Goal: Task Accomplishment & Management: Use online tool/utility

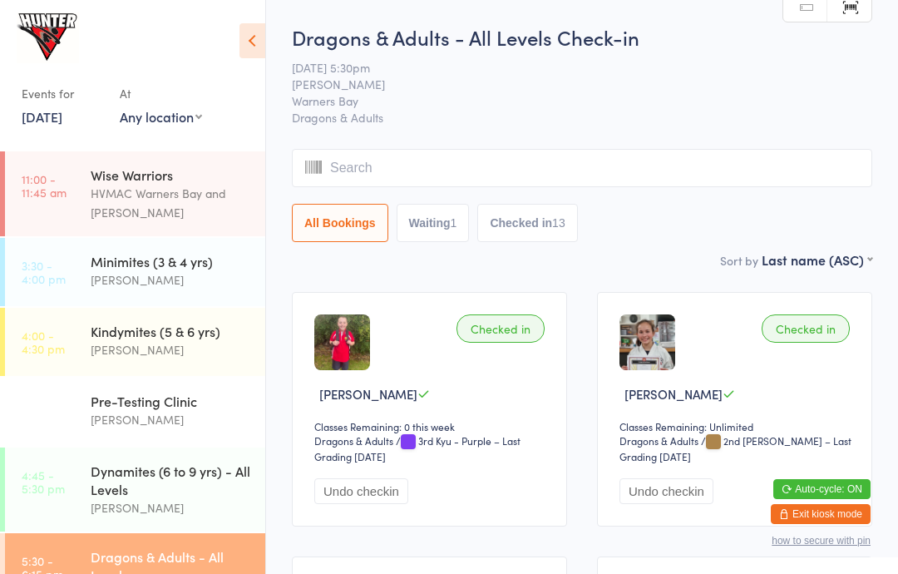
scroll to position [282, 0]
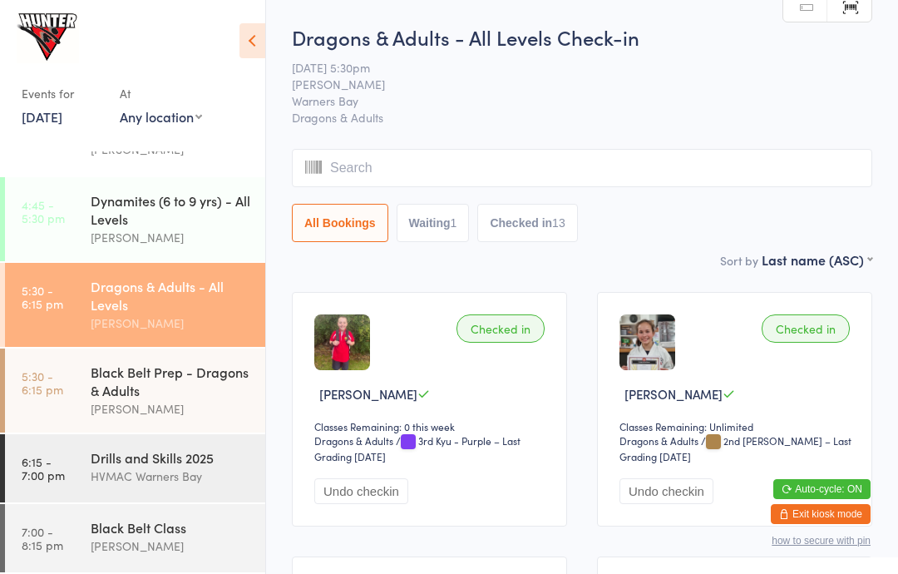
click at [111, 389] on div "Black Belt Prep - Dragons & Adults" at bounding box center [171, 380] width 160 height 37
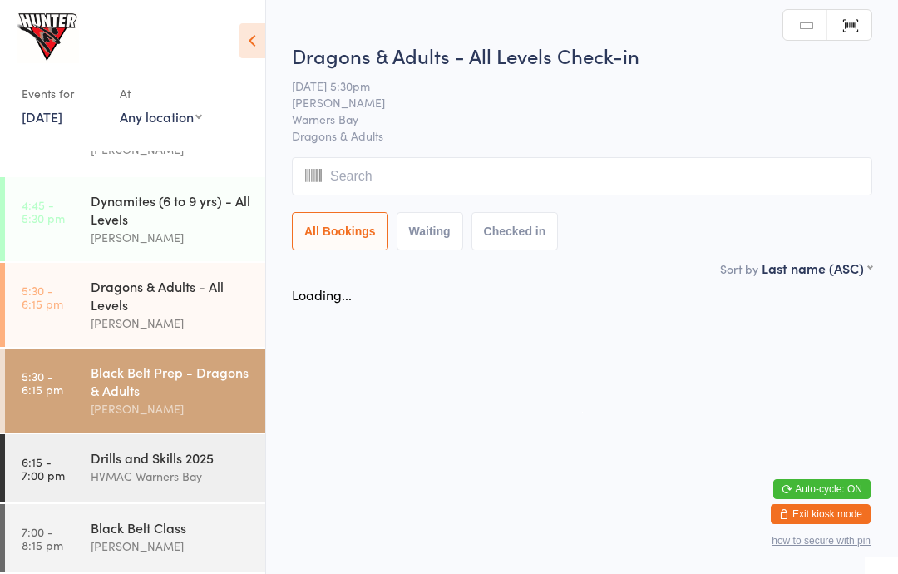
click at [743, 178] on input "search" at bounding box center [582, 176] width 580 height 38
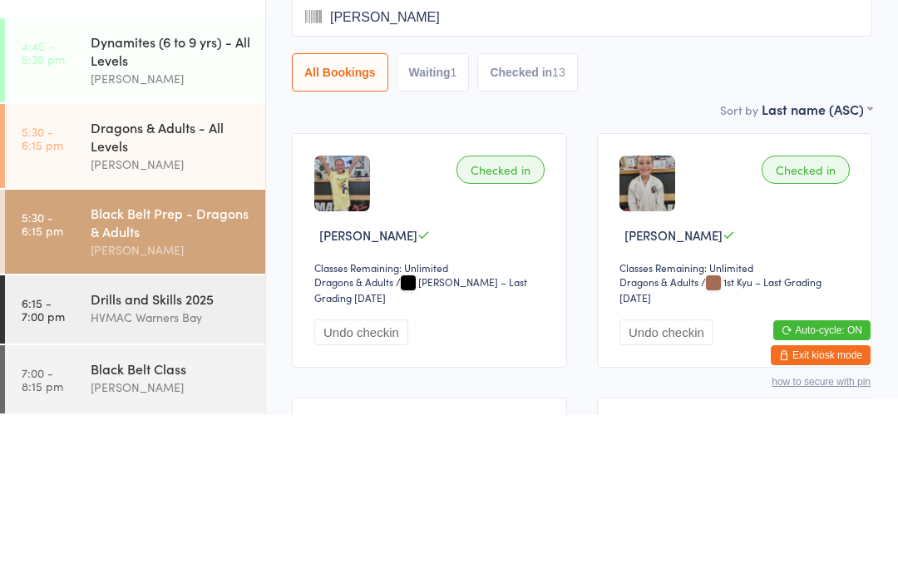
type input "[PERSON_NAME]"
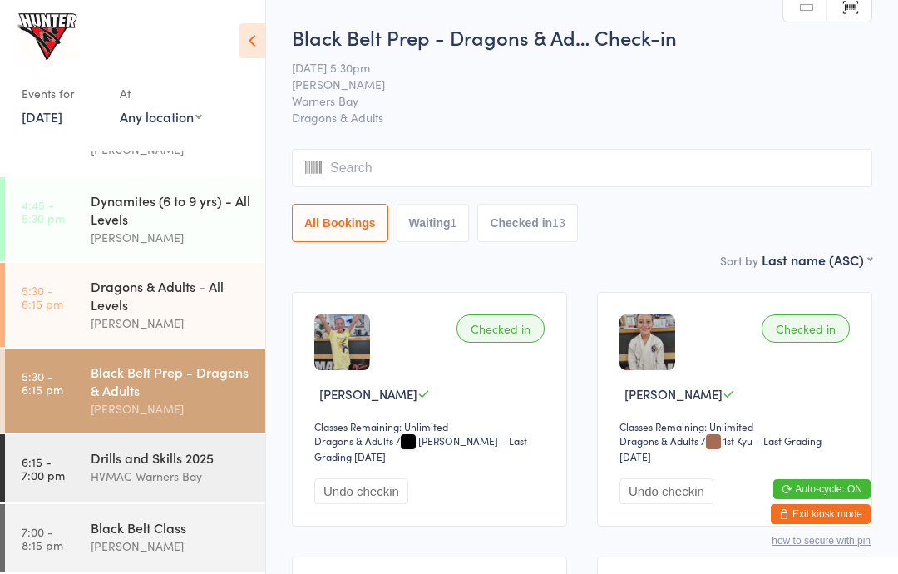
click at [209, 473] on div "HVMAC Warners Bay" at bounding box center [171, 475] width 160 height 19
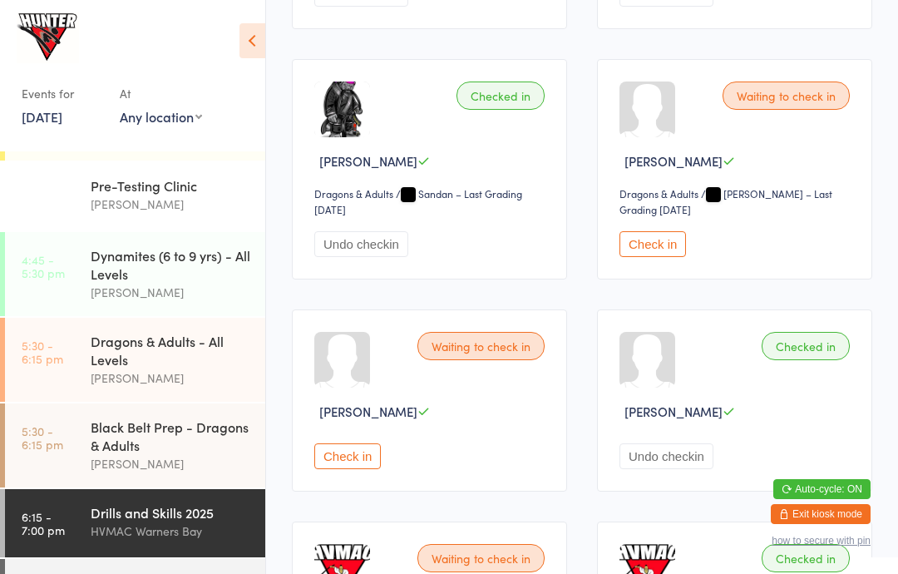
scroll to position [1505, 0]
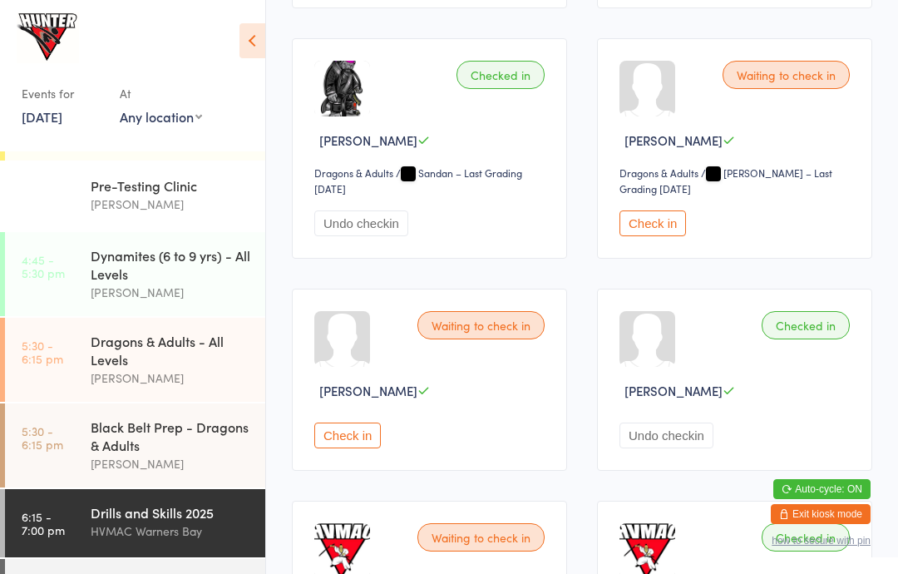
click at [660, 236] on button "Check in" at bounding box center [652, 223] width 67 height 26
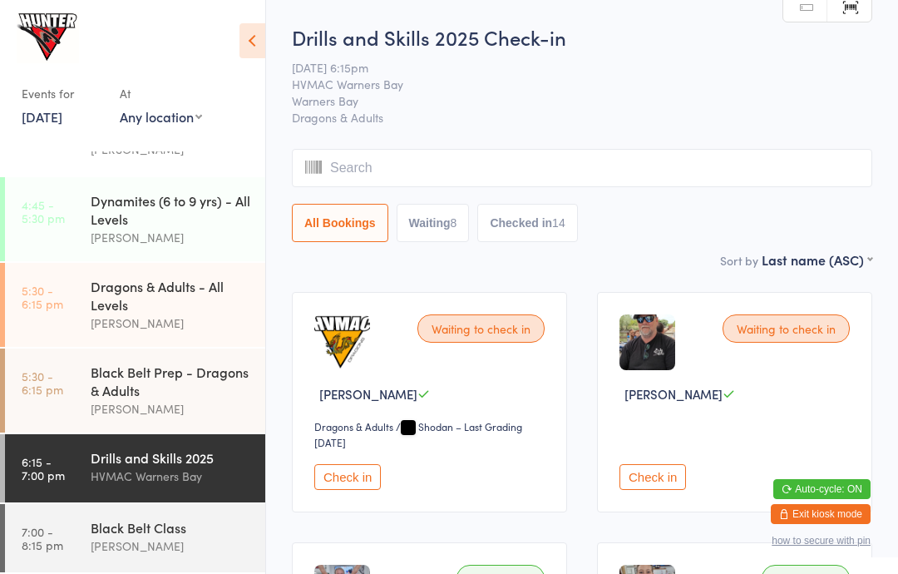
scroll to position [282, 0]
click at [138, 511] on div "Black Belt Class [PERSON_NAME]" at bounding box center [178, 537] width 175 height 66
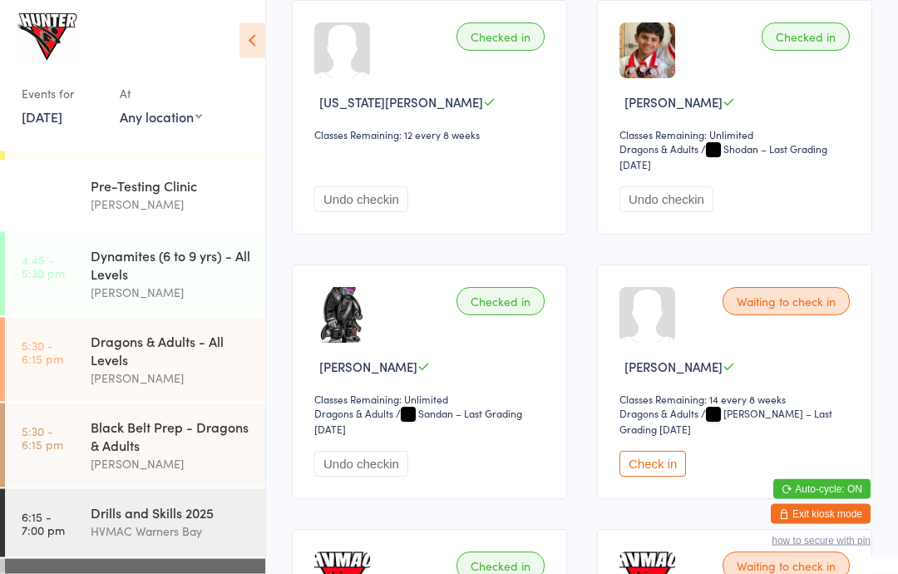
scroll to position [1092, 0]
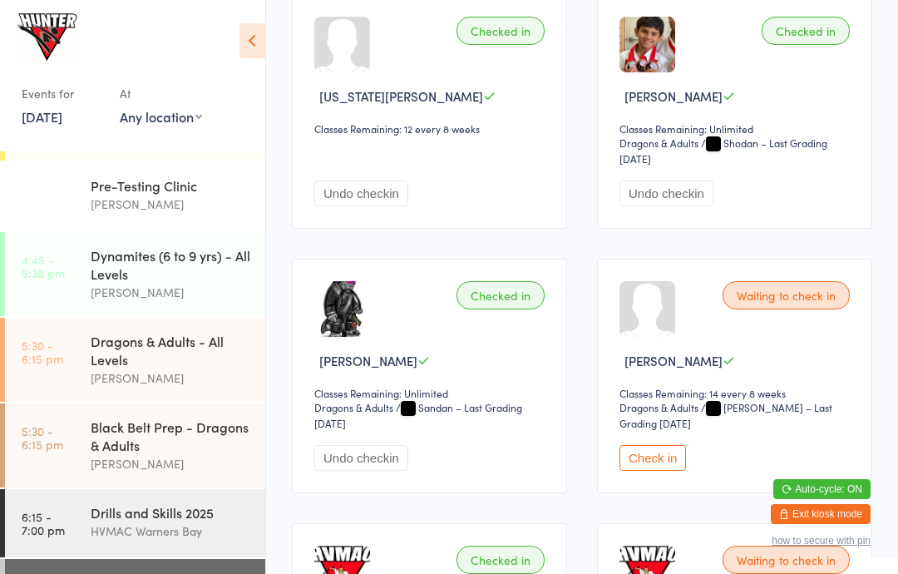
click at [663, 466] on button "Check in" at bounding box center [652, 458] width 67 height 26
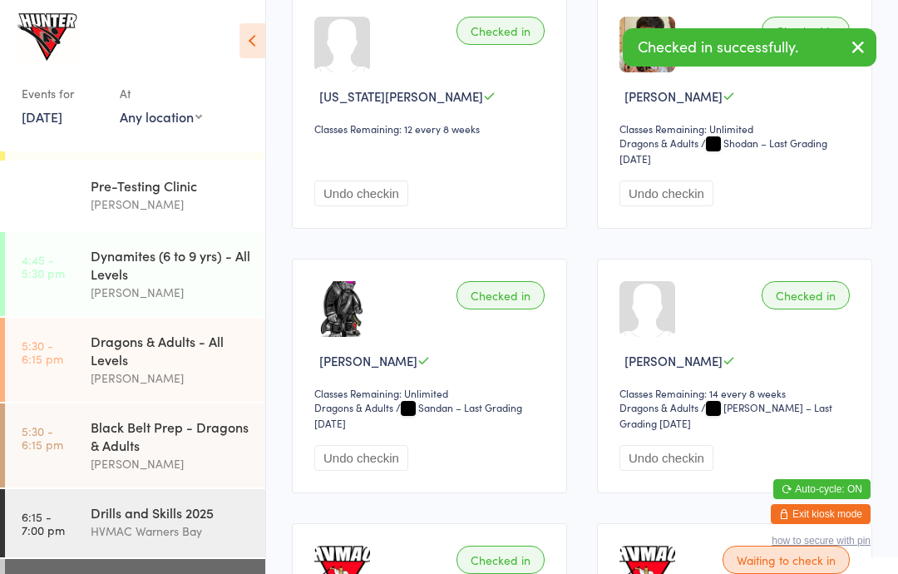
click at [126, 535] on div "HVMAC Warners Bay" at bounding box center [171, 530] width 160 height 19
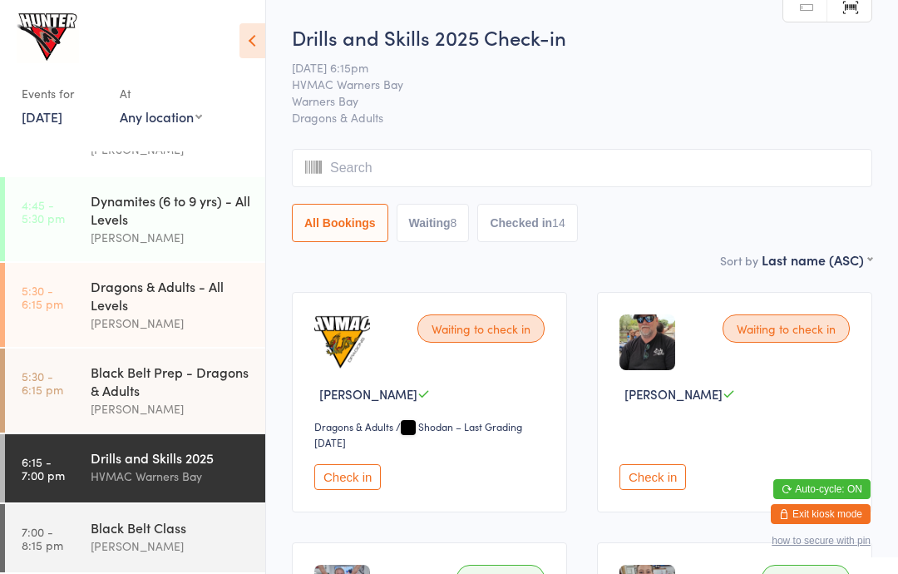
scroll to position [282, 0]
click at [53, 532] on time "7:00 - 8:15 pm" at bounding box center [43, 538] width 42 height 27
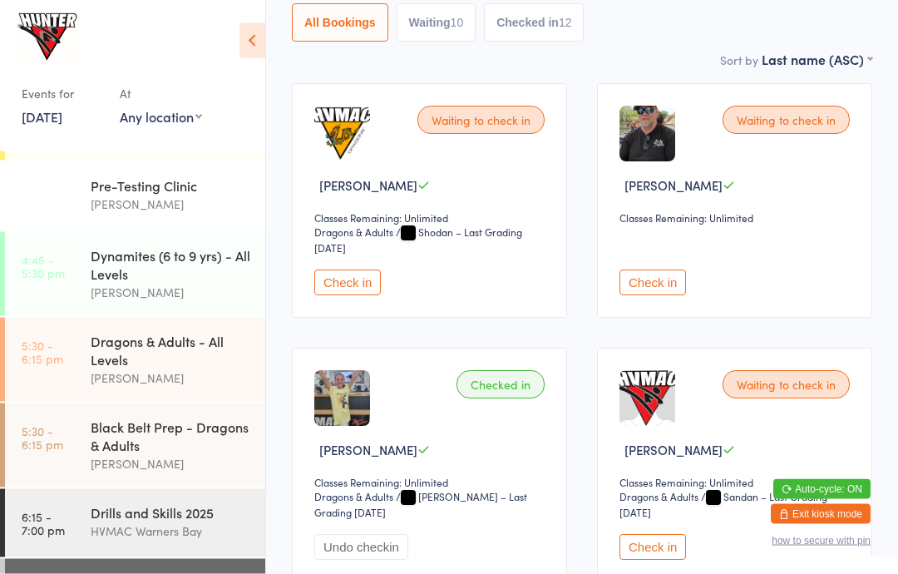
scroll to position [209, 0]
click at [426, 15] on button "Waiting 10" at bounding box center [437, 22] width 80 height 38
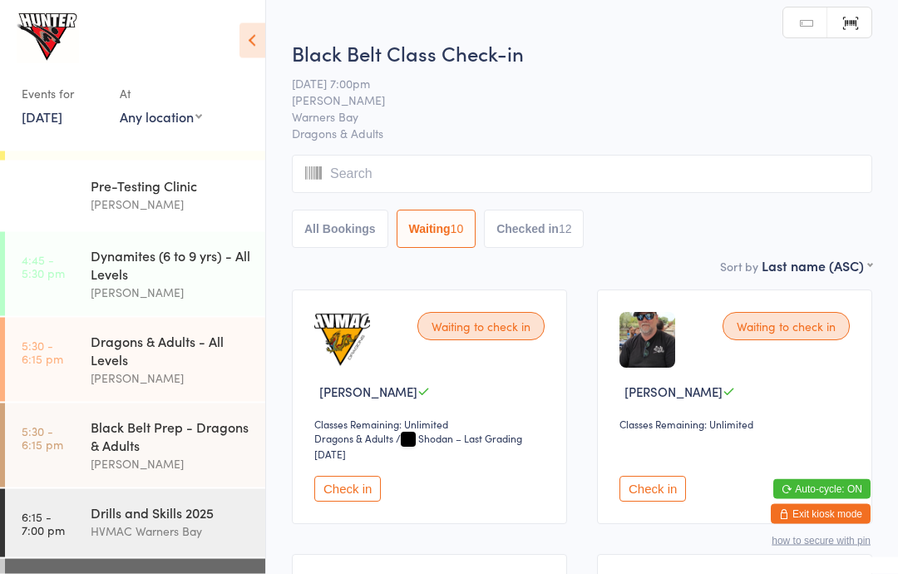
scroll to position [0, 0]
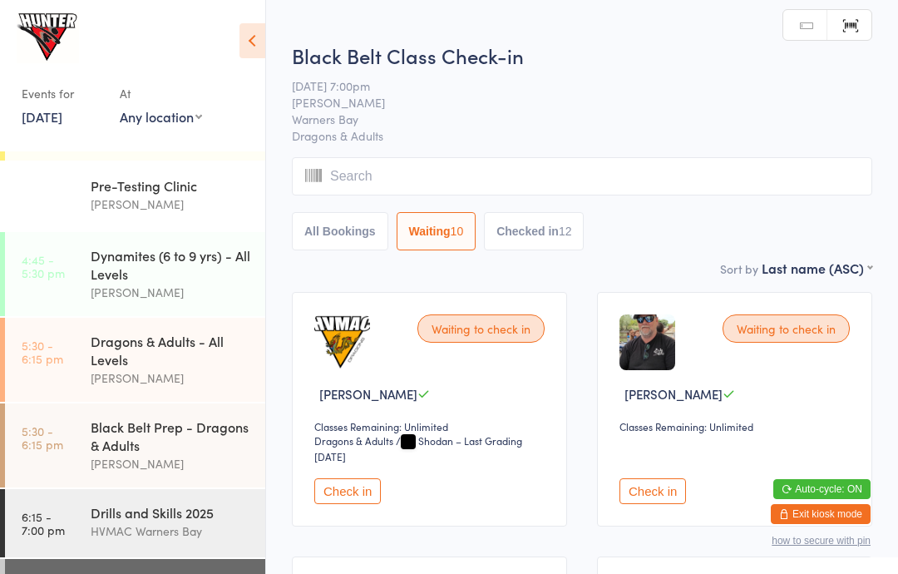
click at [323, 160] on input "search" at bounding box center [582, 176] width 580 height 38
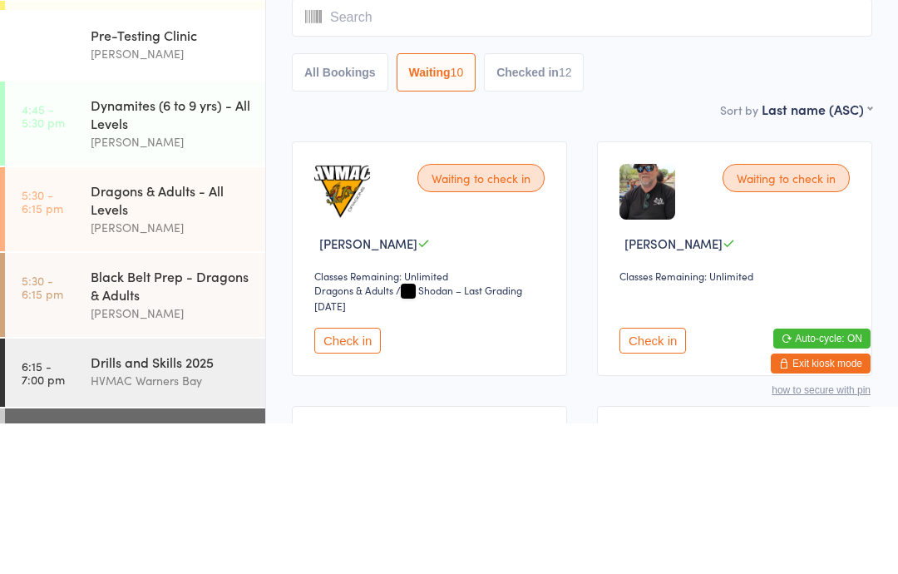
type input "E"
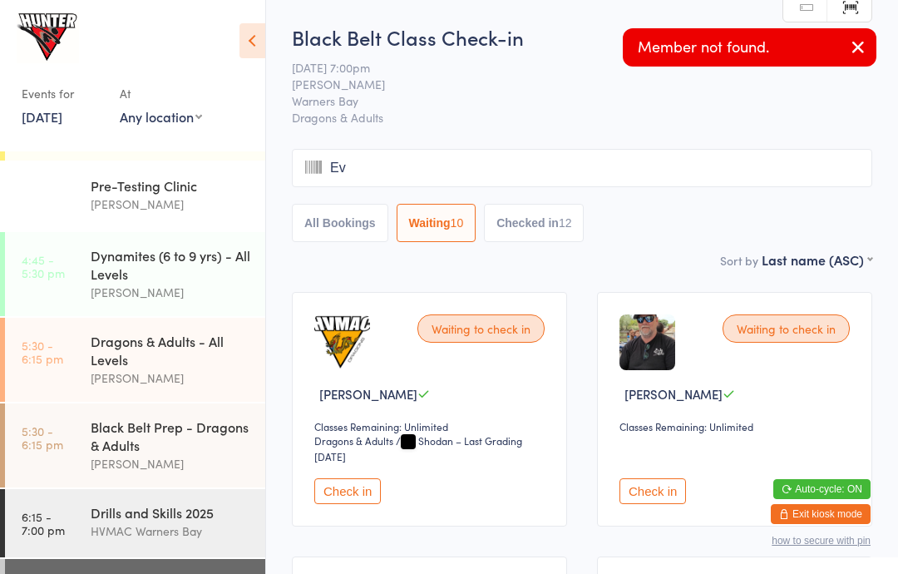
type input "Eva"
type input "N"
type input "[PERSON_NAME]"
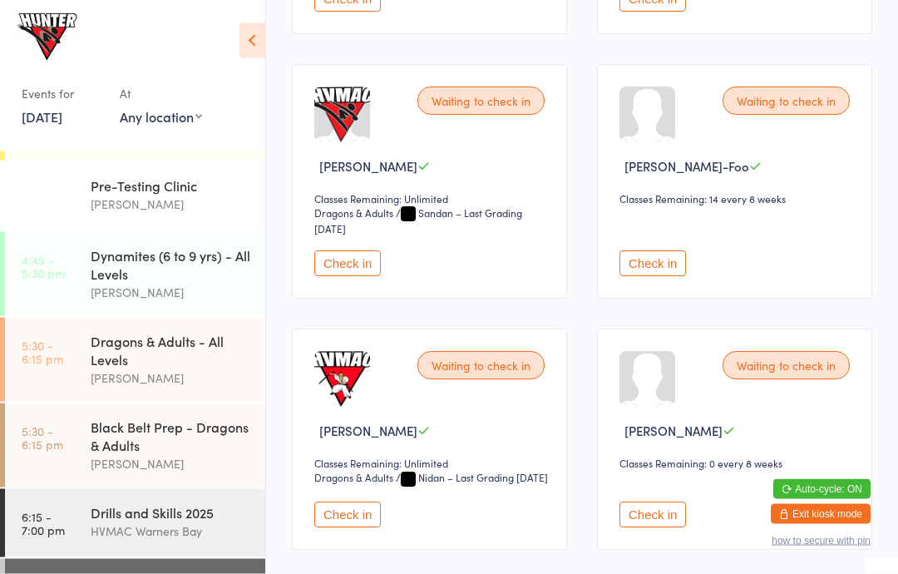
scroll to position [492, 0]
click at [650, 273] on button "Check in" at bounding box center [652, 263] width 67 height 26
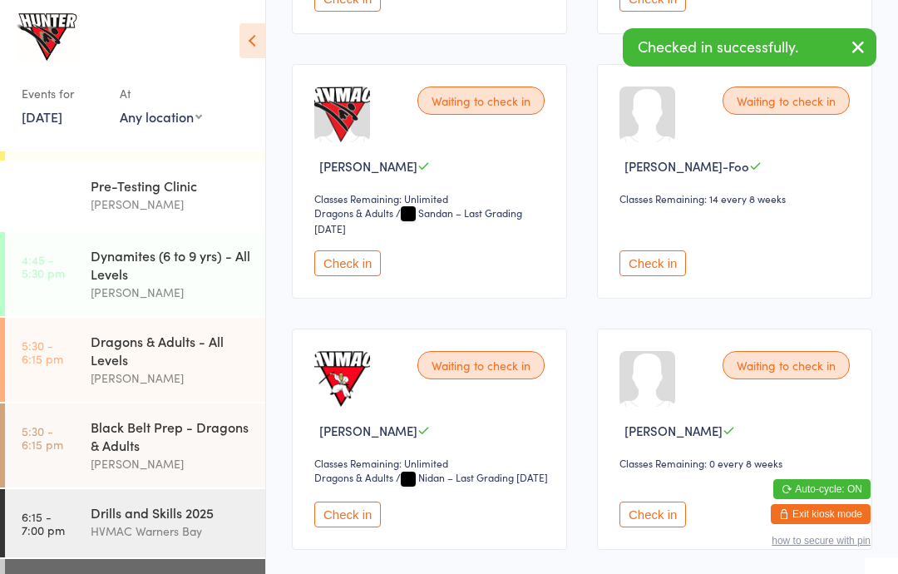
click at [168, 538] on div "HVMAC Warners Bay" at bounding box center [171, 530] width 160 height 19
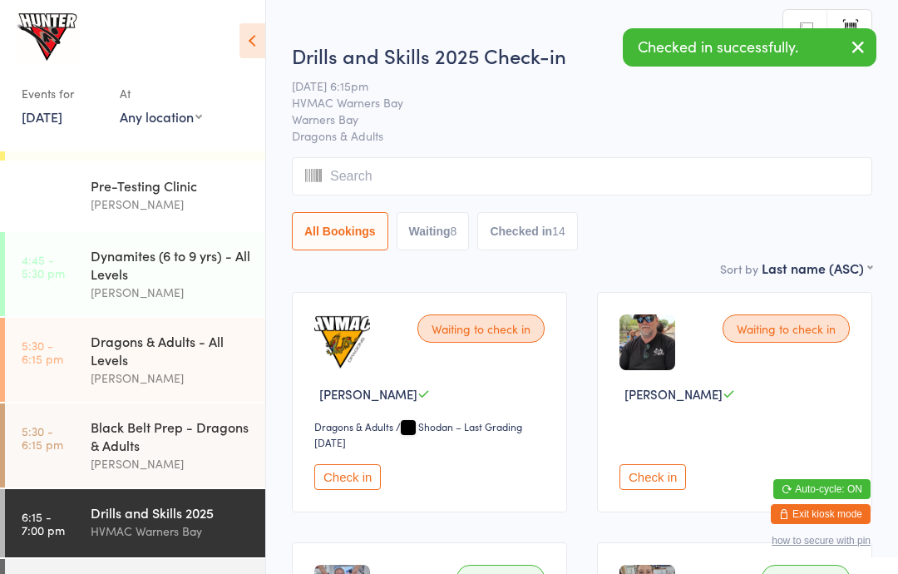
click at [436, 244] on button "Waiting 8" at bounding box center [433, 231] width 73 height 38
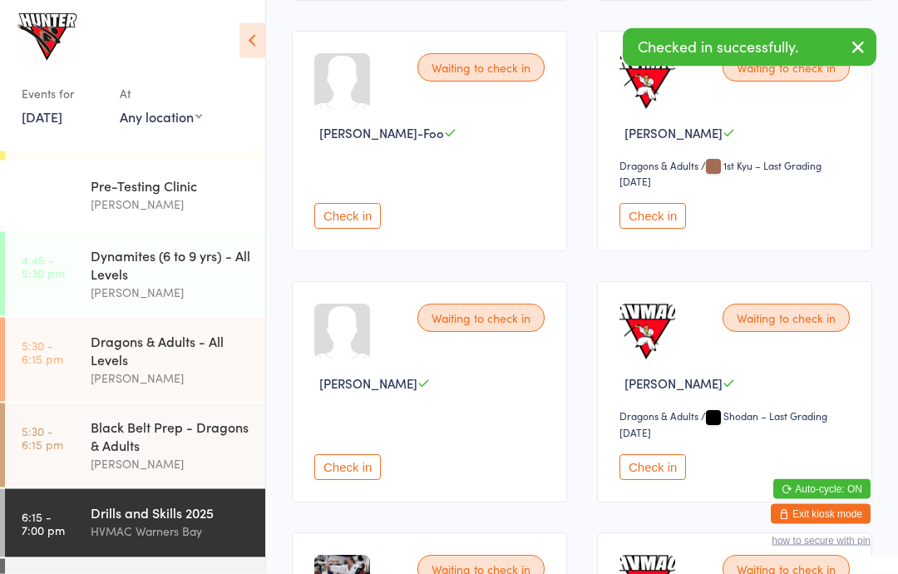
click at [365, 229] on button "Check in" at bounding box center [347, 217] width 67 height 26
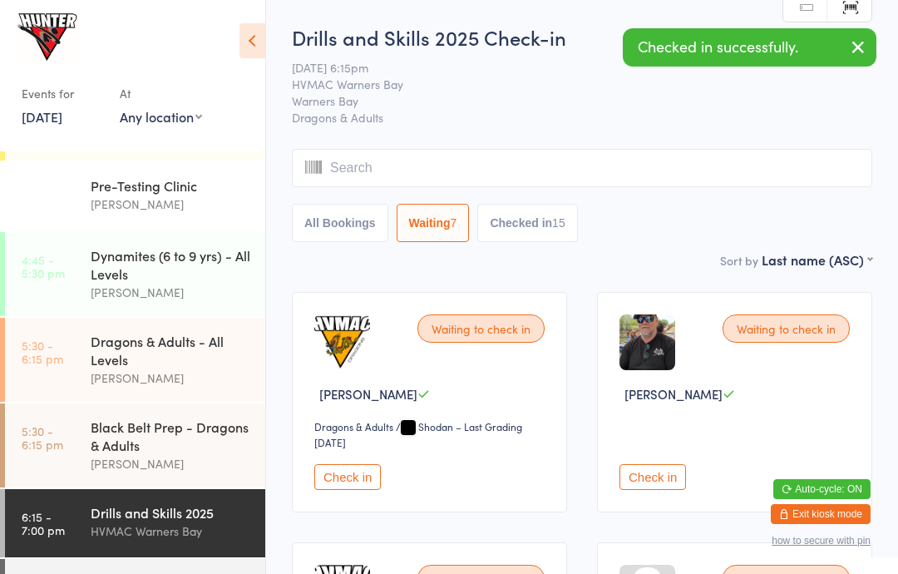
click at [869, 78] on div "[DATE] 6:15pm HVMAC Warners Bay Warners Bay Dragons & Adults" at bounding box center [582, 92] width 580 height 67
click at [848, 21] on link "Scanner input" at bounding box center [849, 8] width 44 height 32
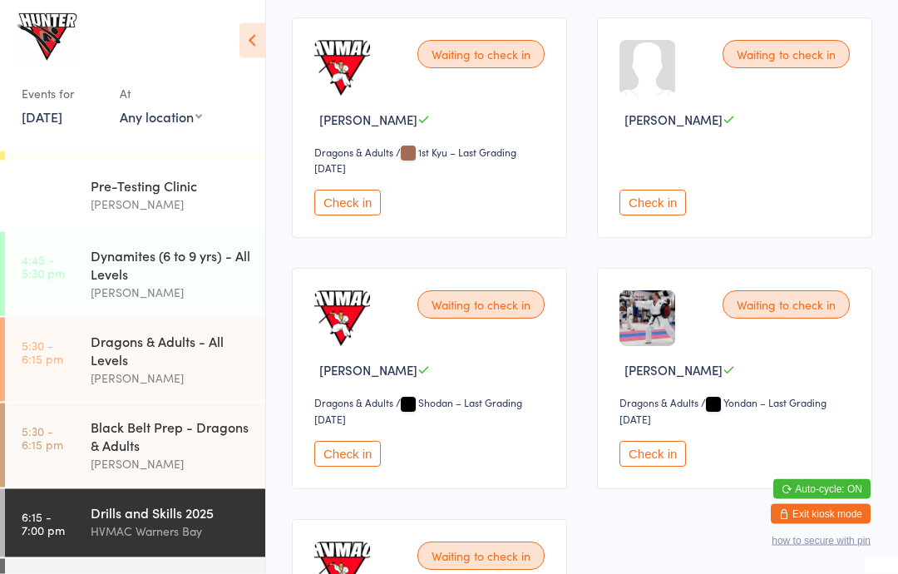
scroll to position [520, 0]
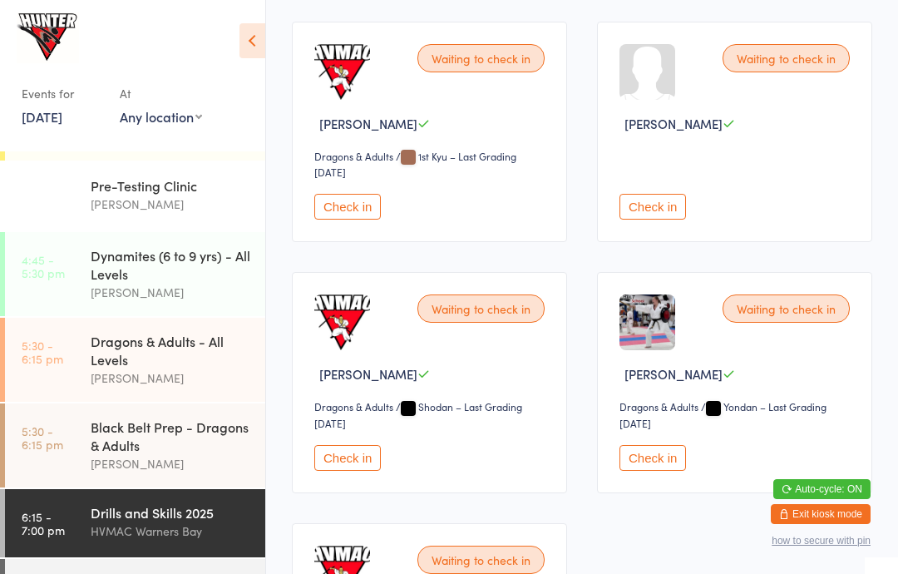
click at [667, 464] on button "Check in" at bounding box center [652, 458] width 67 height 26
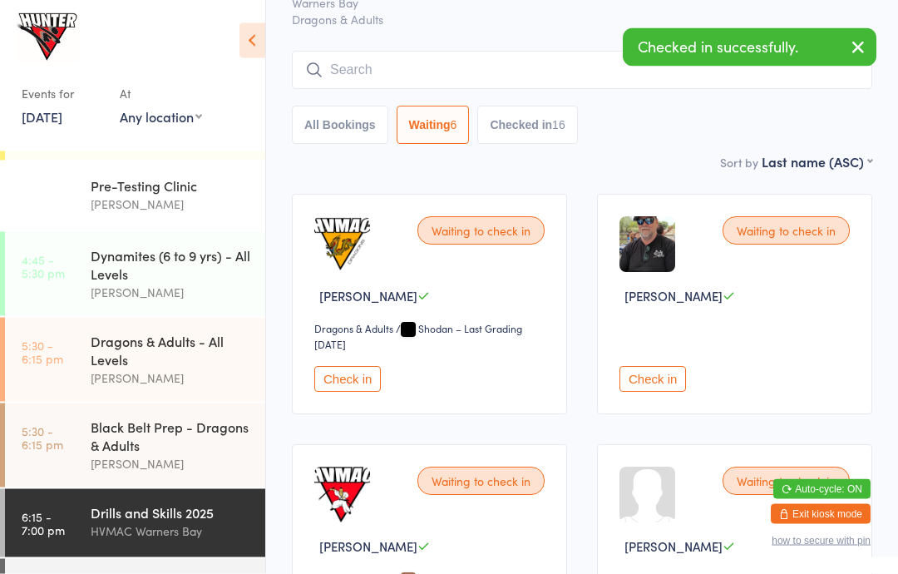
scroll to position [0, 0]
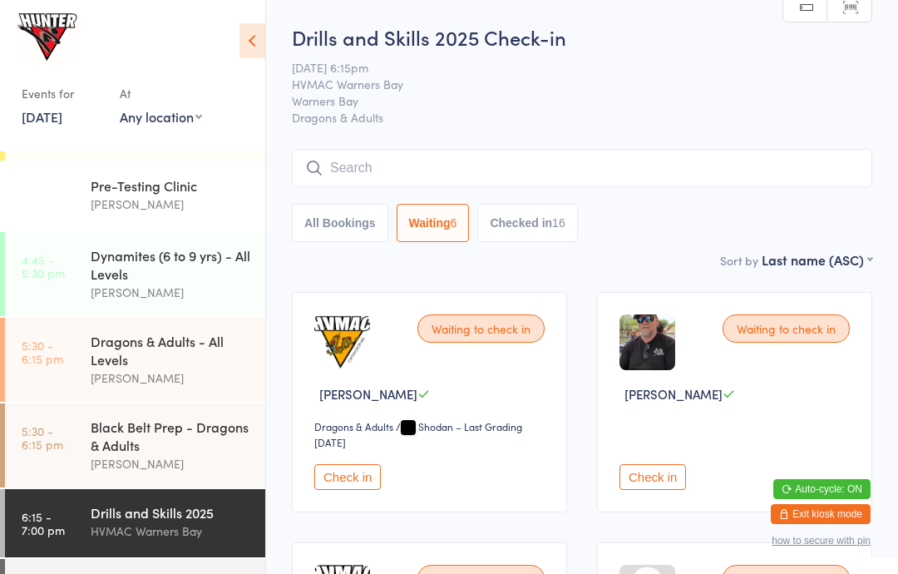
click at [662, 183] on input "search" at bounding box center [582, 168] width 580 height 38
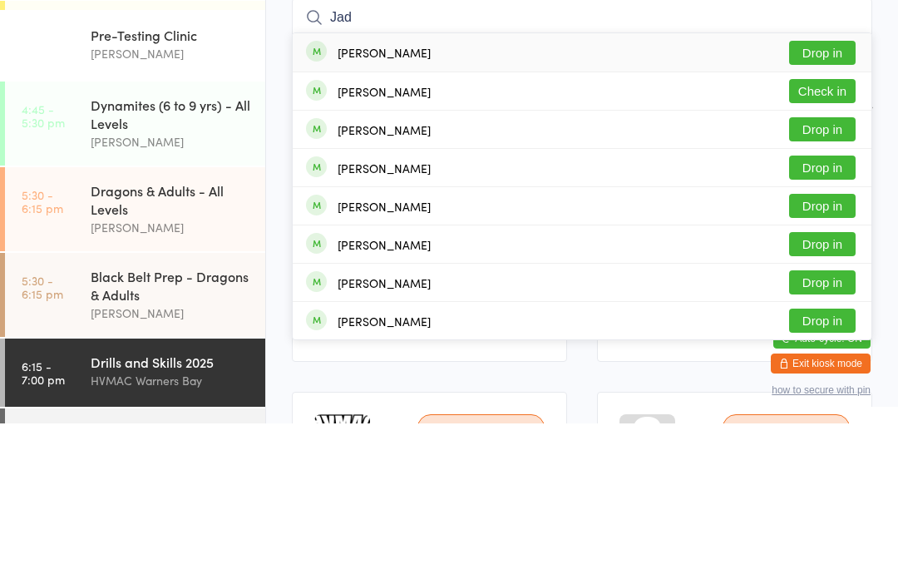
type input "Jad"
click at [827, 229] on button "Check in" at bounding box center [822, 241] width 67 height 24
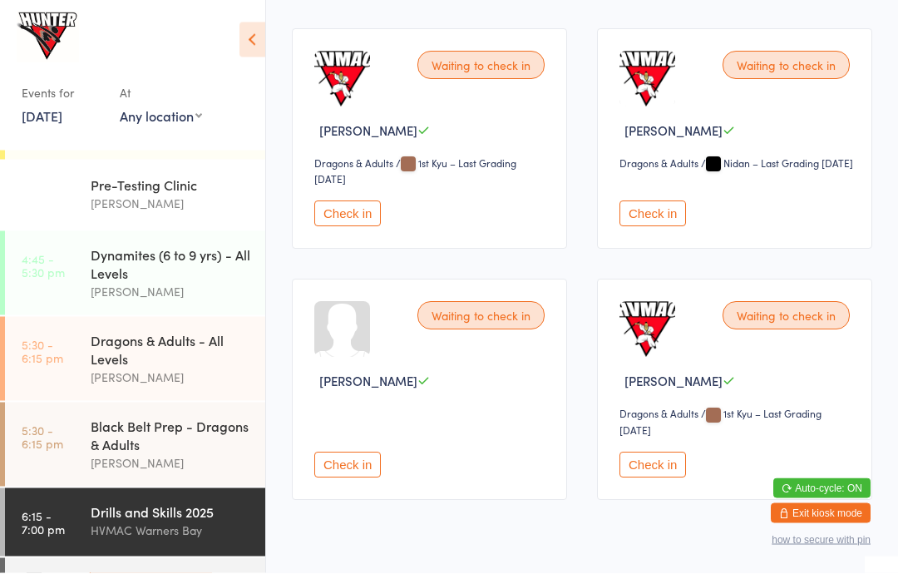
scroll to position [512, 0]
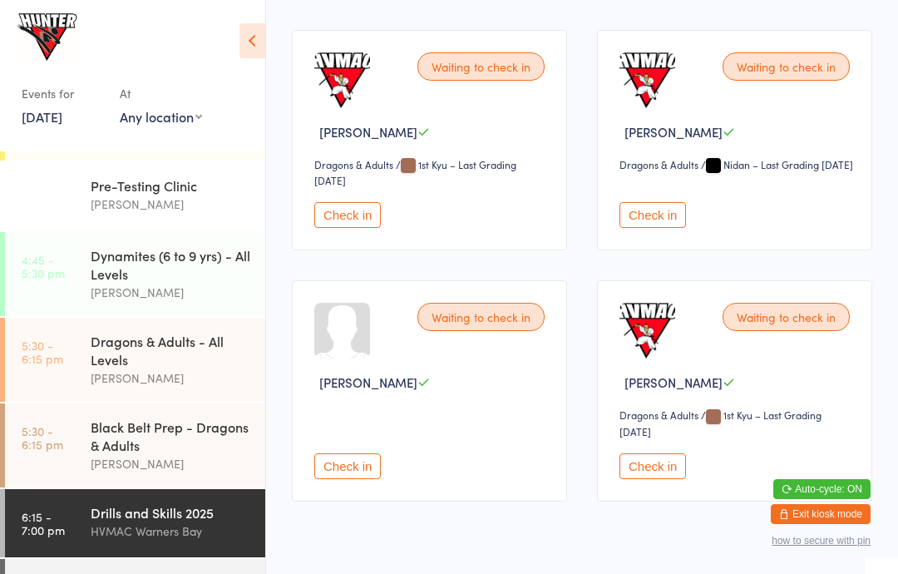
click at [342, 467] on button "Check in" at bounding box center [347, 466] width 67 height 26
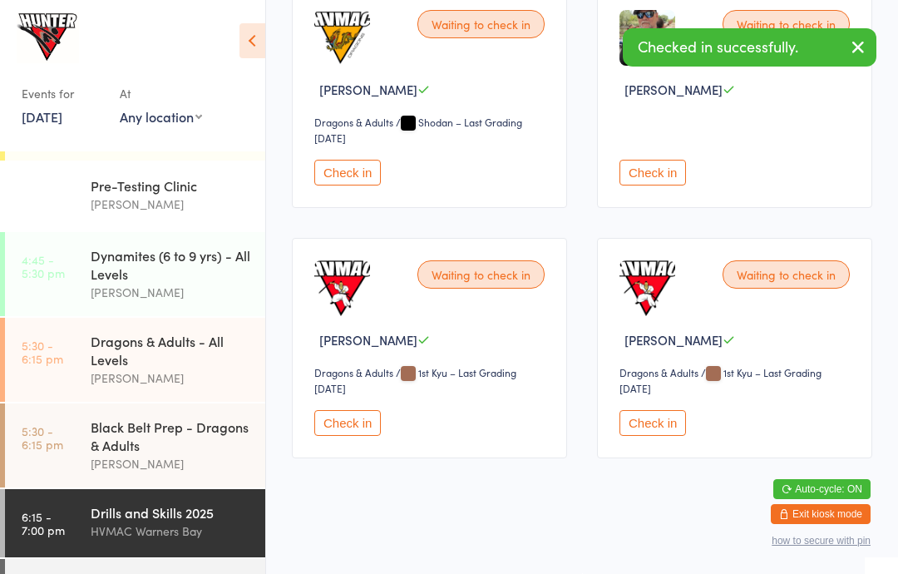
scroll to position [259, 0]
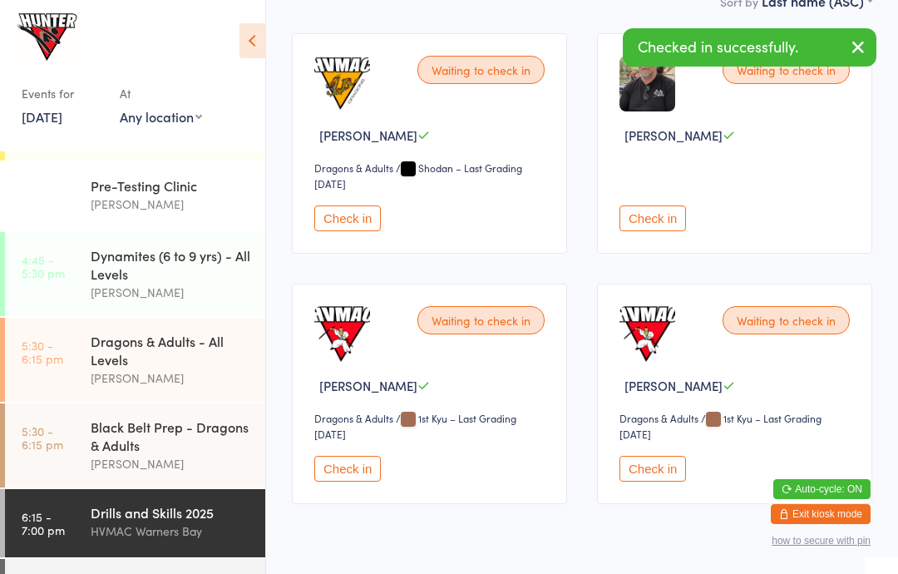
click at [149, 573] on div "Black Belt Class" at bounding box center [171, 582] width 160 height 18
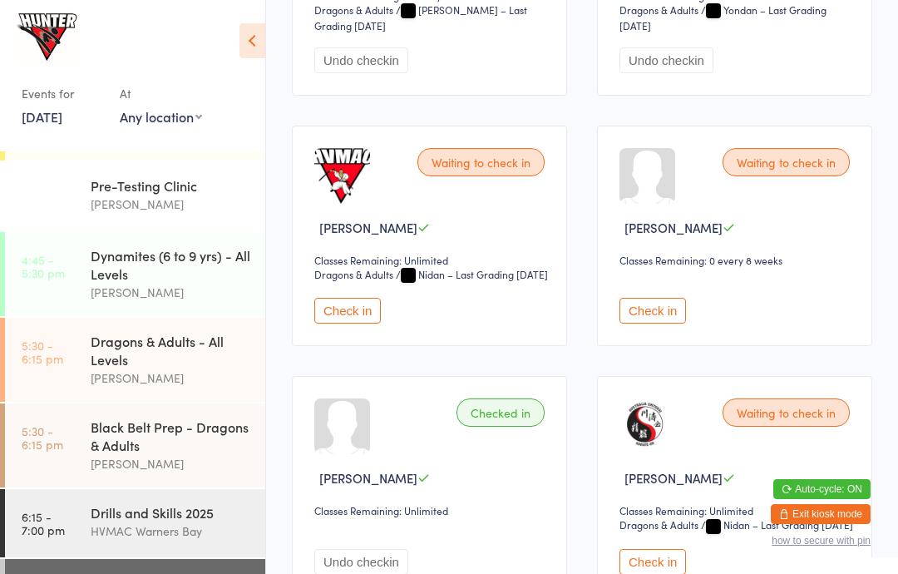
scroll to position [1775, 0]
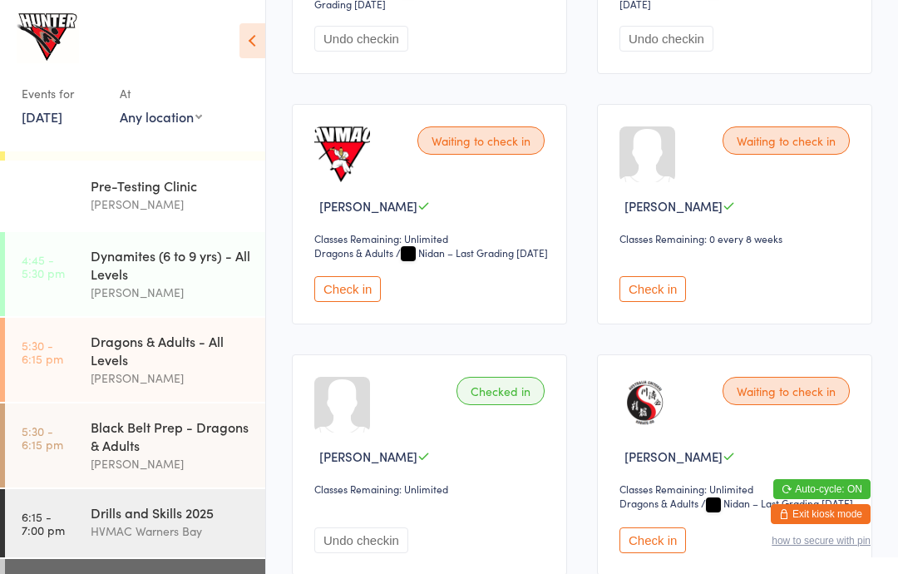
click at [673, 302] on button "Check in" at bounding box center [652, 289] width 67 height 26
click at [242, 37] on icon at bounding box center [252, 40] width 26 height 35
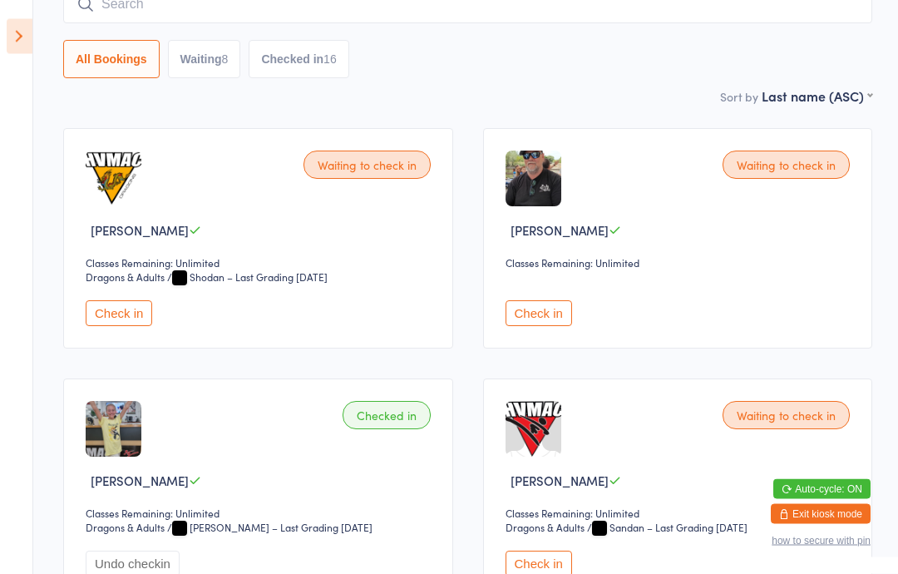
scroll to position [0, 0]
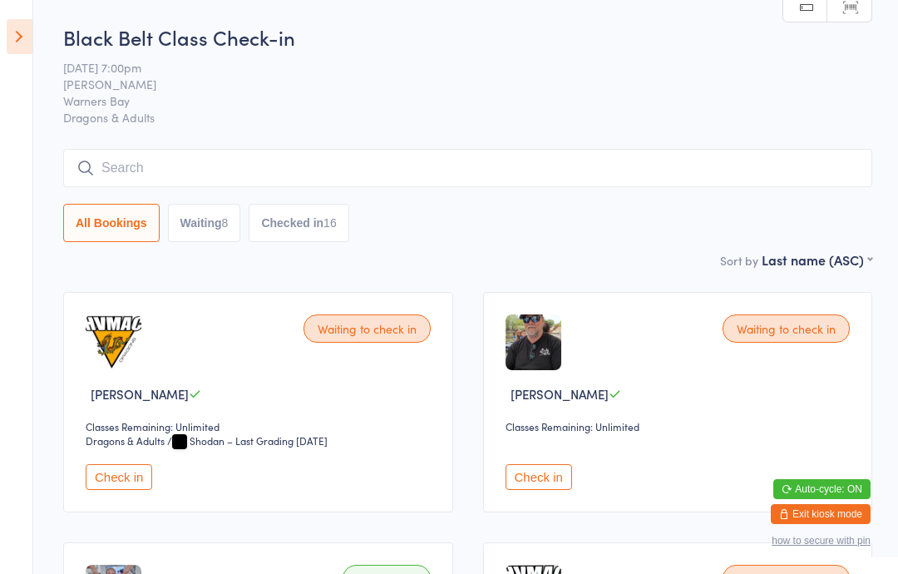
click at [112, 488] on button "Check in" at bounding box center [119, 477] width 67 height 26
click at [29, 37] on icon at bounding box center [20, 36] width 26 height 35
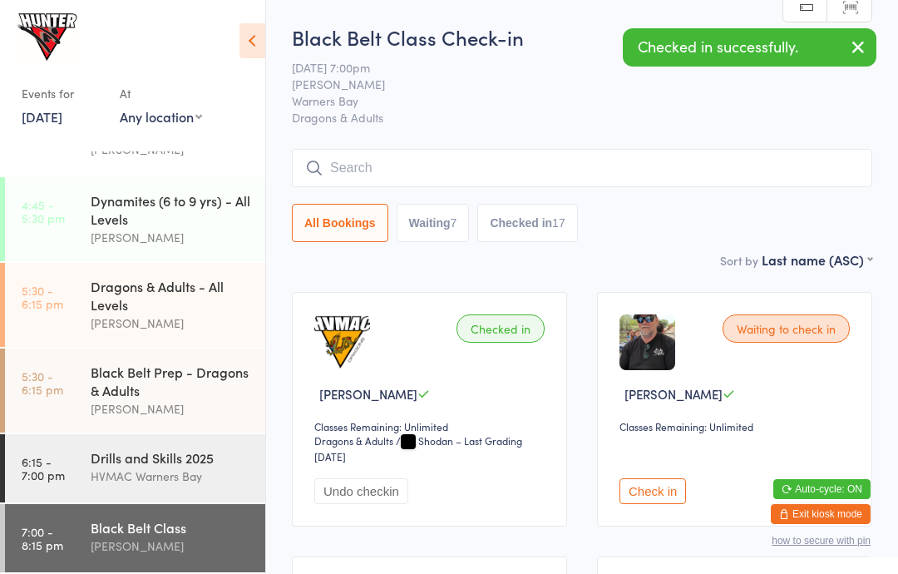
scroll to position [282, 0]
click at [111, 451] on div "Drills and Skills 2025" at bounding box center [171, 457] width 160 height 18
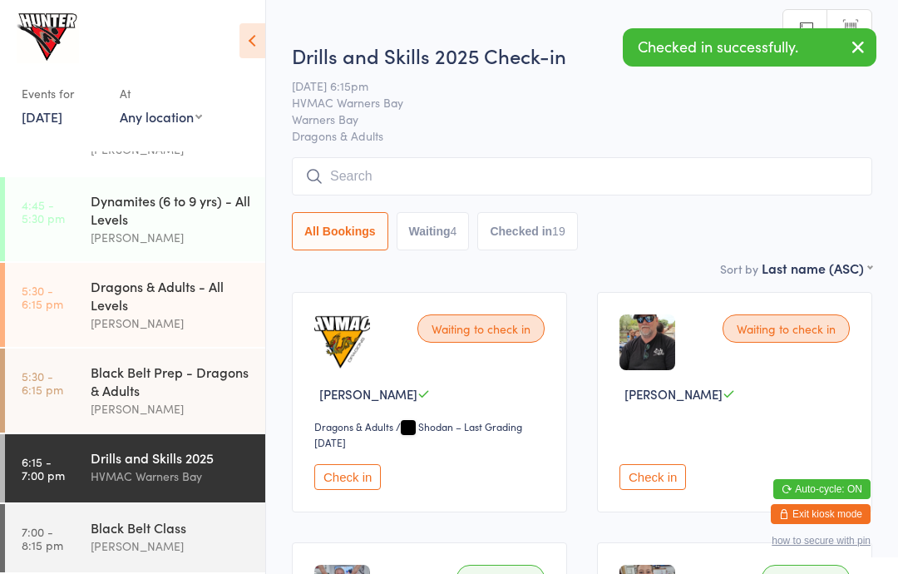
click at [242, 56] on icon at bounding box center [252, 40] width 26 height 35
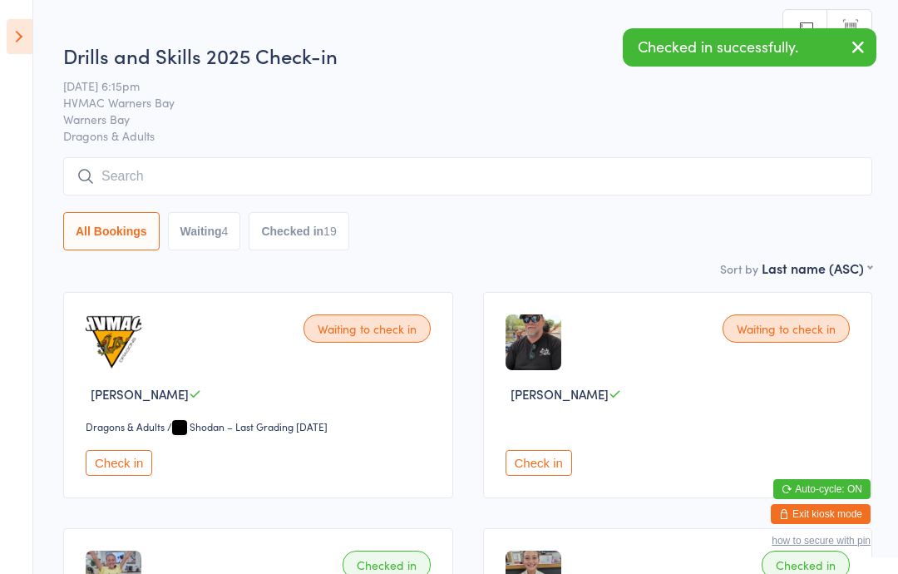
click at [113, 470] on button "Check in" at bounding box center [119, 463] width 67 height 26
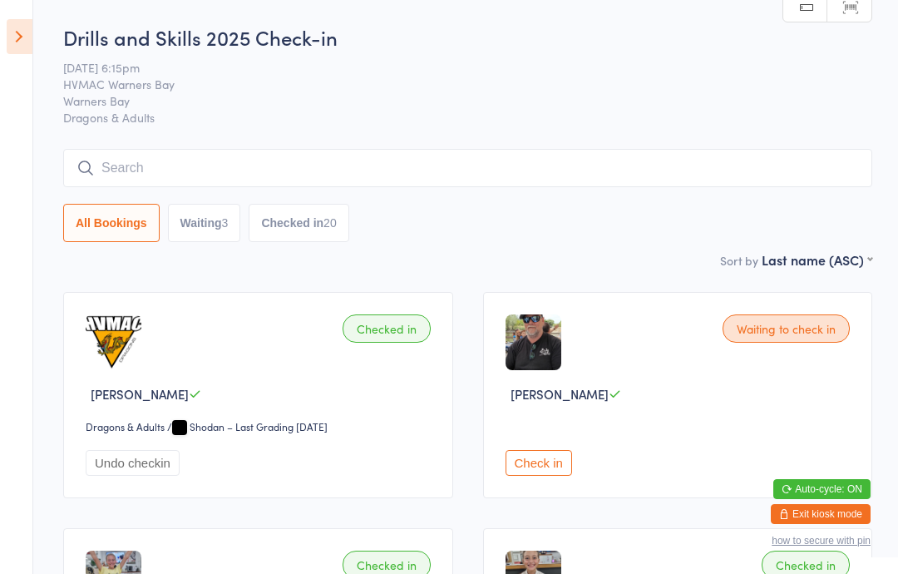
click at [530, 470] on button "Check in" at bounding box center [538, 463] width 67 height 26
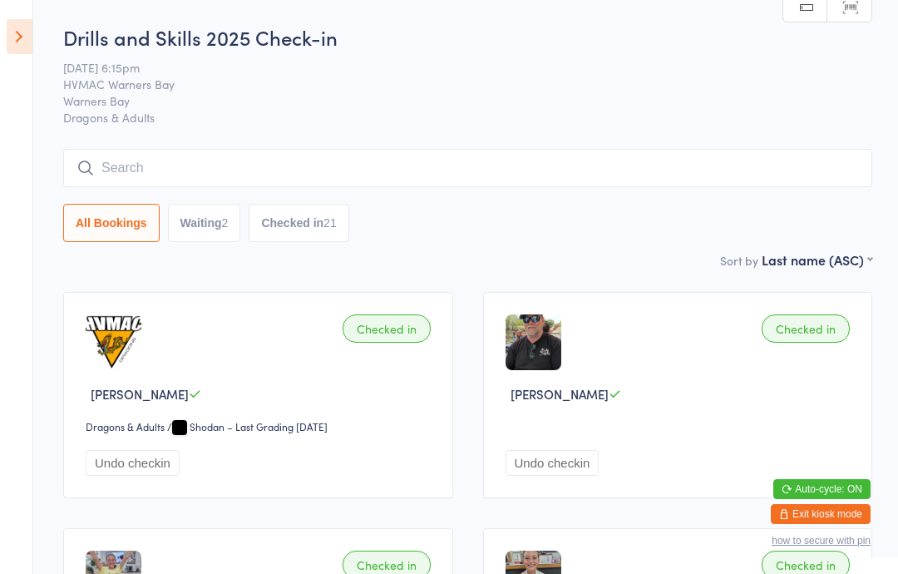
click at [282, 213] on button "Checked in 21" at bounding box center [299, 223] width 100 height 38
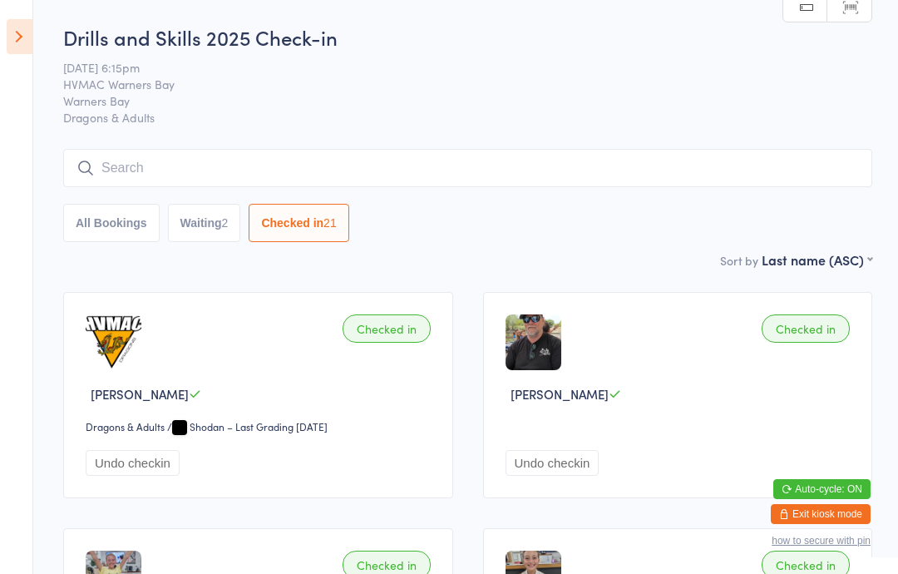
click at [213, 224] on button "Waiting 2" at bounding box center [204, 223] width 73 height 38
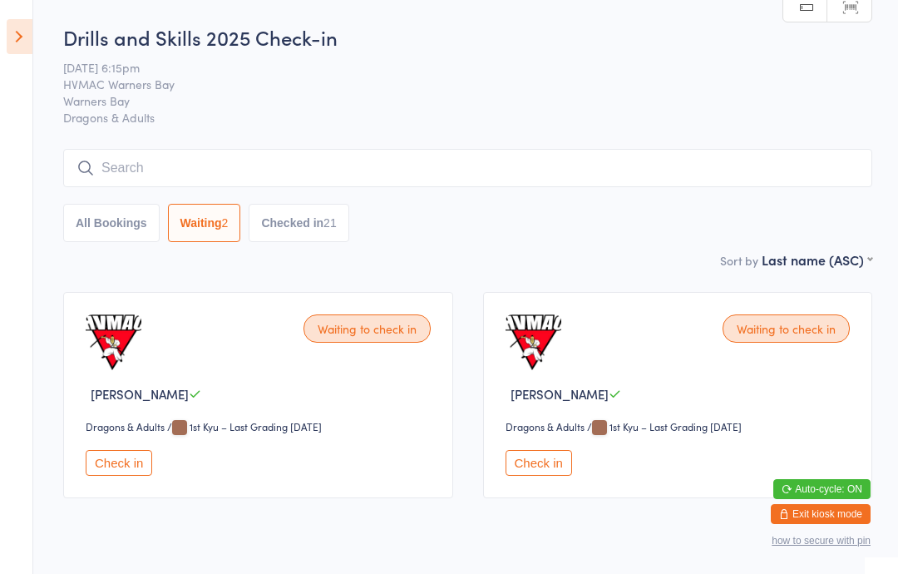
click at [318, 222] on button "Checked in 21" at bounding box center [299, 223] width 100 height 38
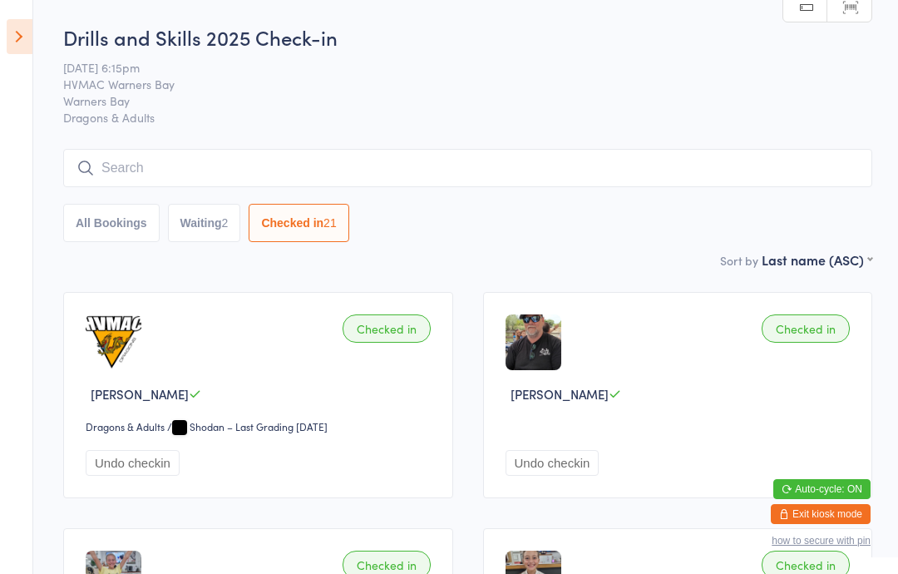
click at [108, 226] on button "All Bookings" at bounding box center [111, 223] width 96 height 38
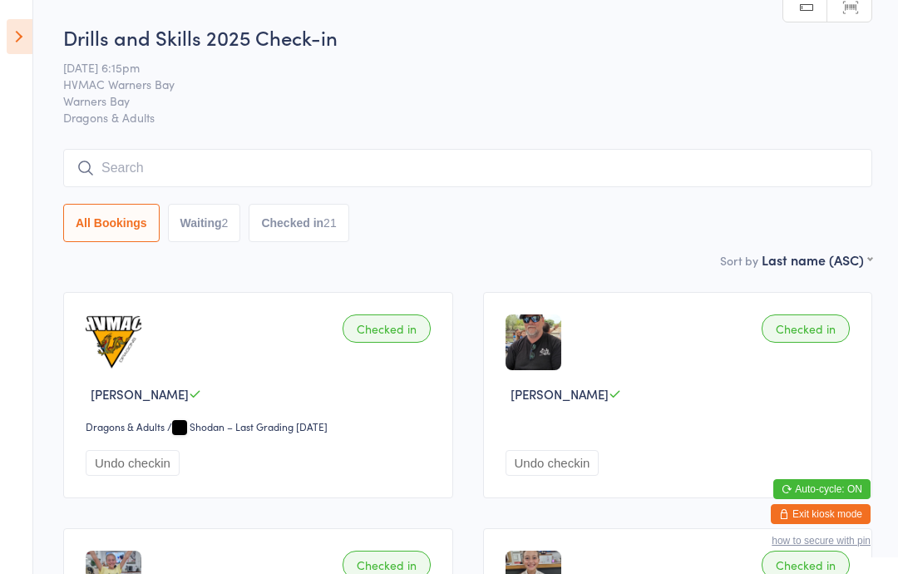
click at [147, 161] on input "search" at bounding box center [467, 168] width 809 height 38
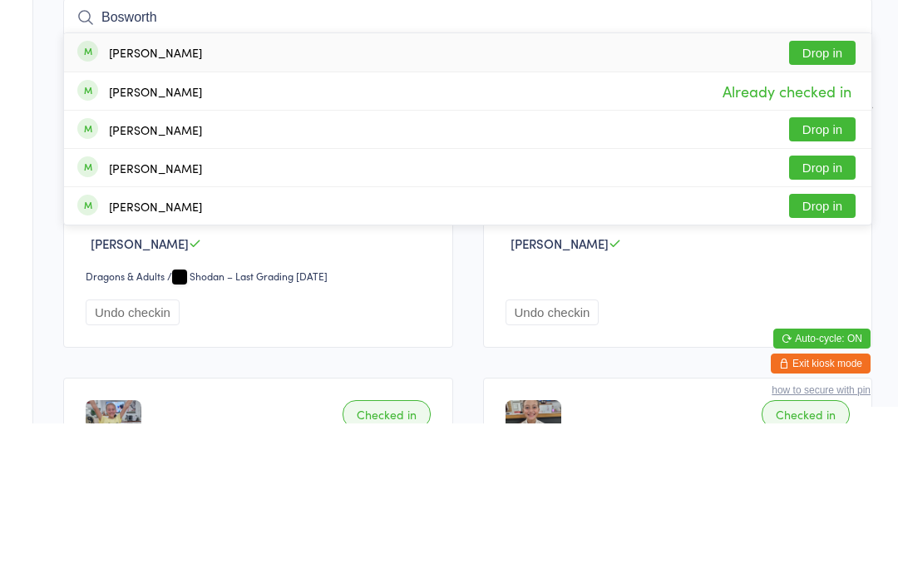
type input "Bosworth"
click at [822, 191] on button "Drop in" at bounding box center [822, 203] width 67 height 24
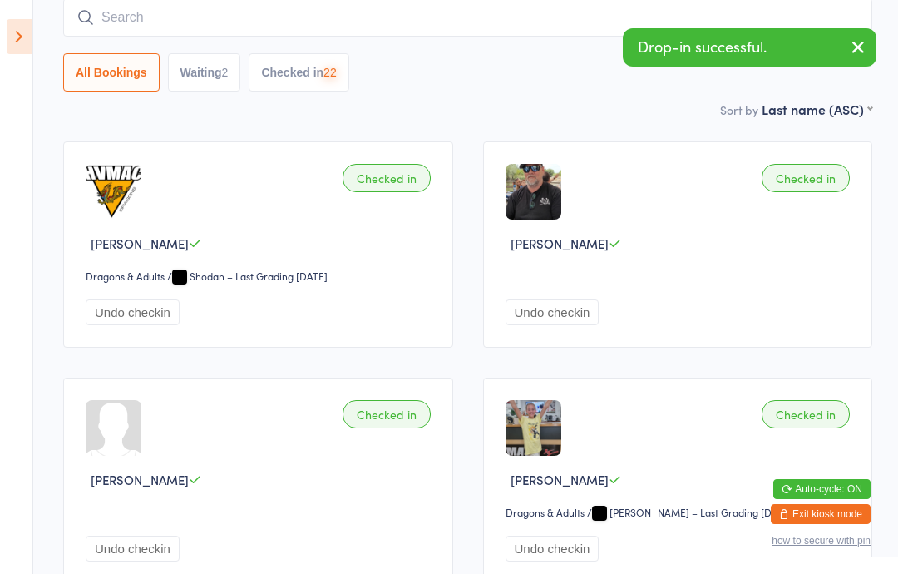
click at [617, 28] on input "search" at bounding box center [467, 17] width 809 height 38
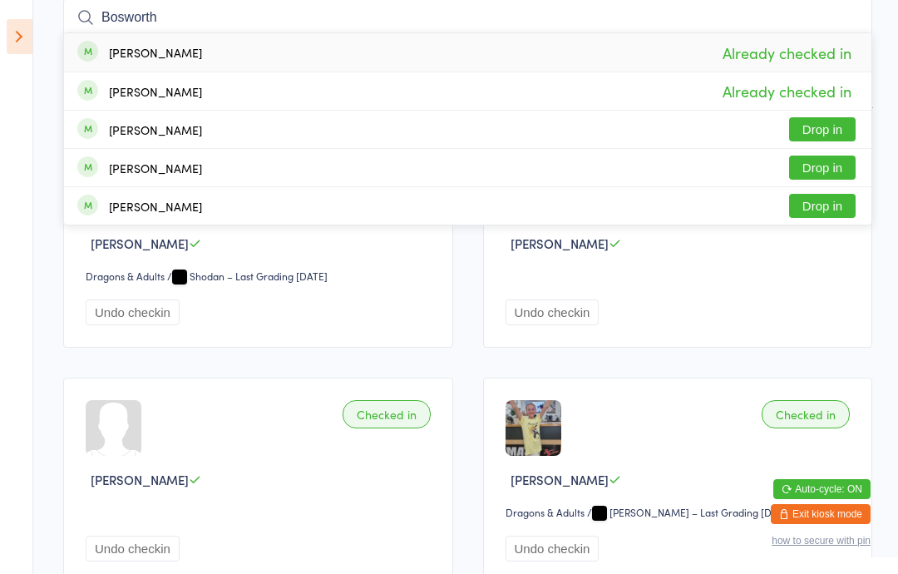
type input "Bosworth"
click at [825, 171] on button "Drop in" at bounding box center [822, 167] width 67 height 24
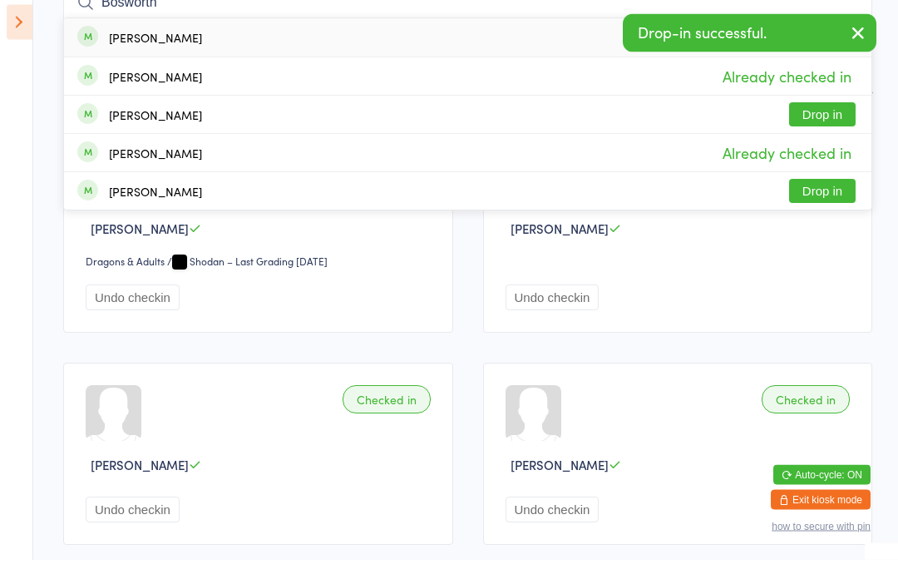
type input "Bosworth"
click at [833, 194] on button "Drop in" at bounding box center [822, 206] width 67 height 24
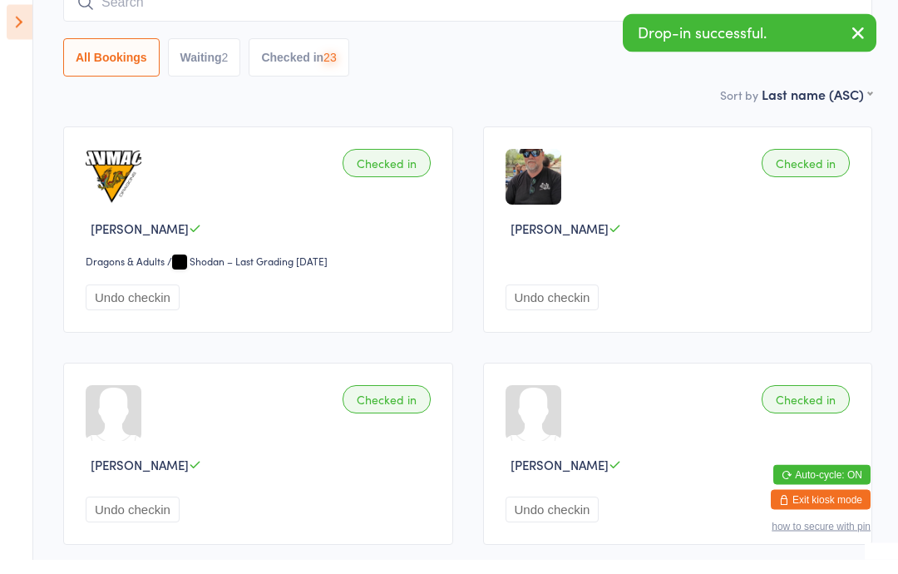
click at [25, 32] on icon at bounding box center [20, 36] width 26 height 35
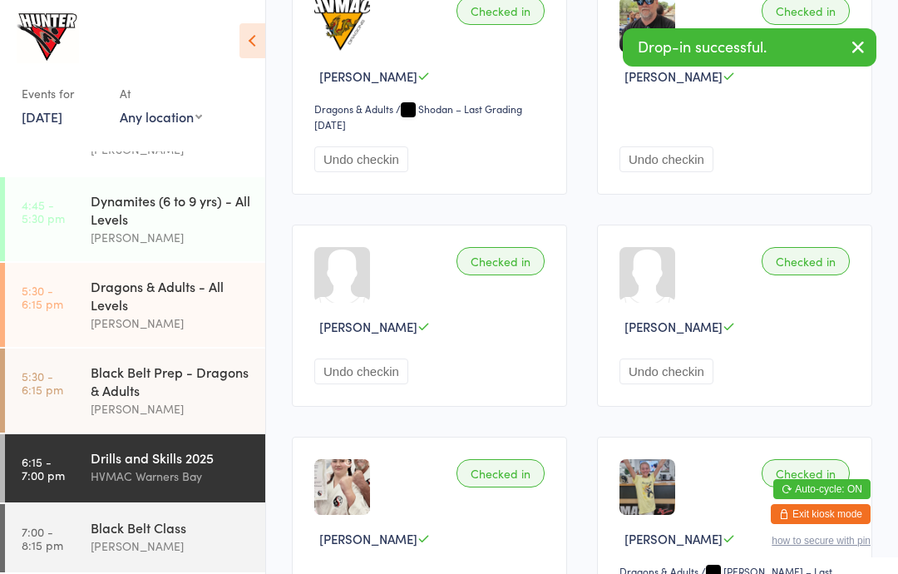
scroll to position [282, 0]
click at [152, 534] on div "Black Belt Class" at bounding box center [171, 527] width 160 height 18
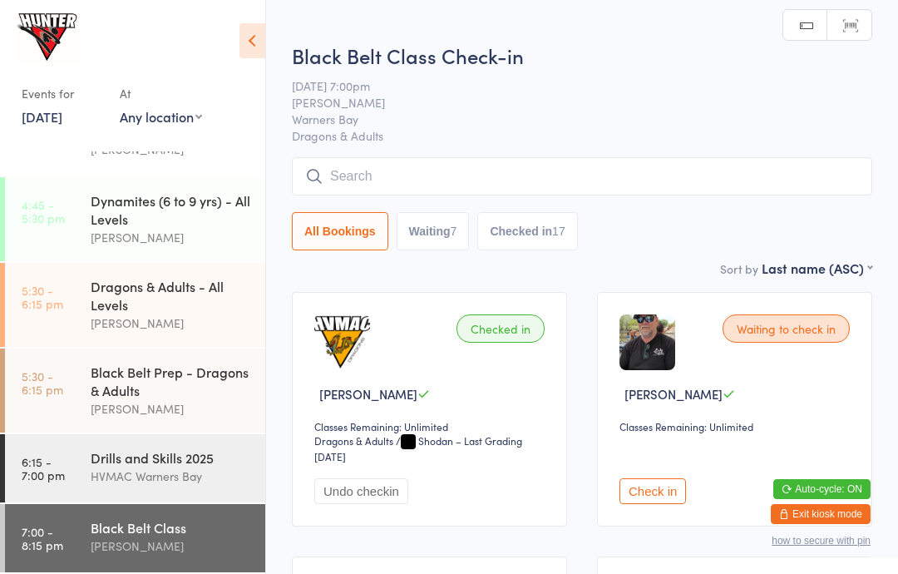
click at [251, 46] on icon at bounding box center [252, 40] width 26 height 35
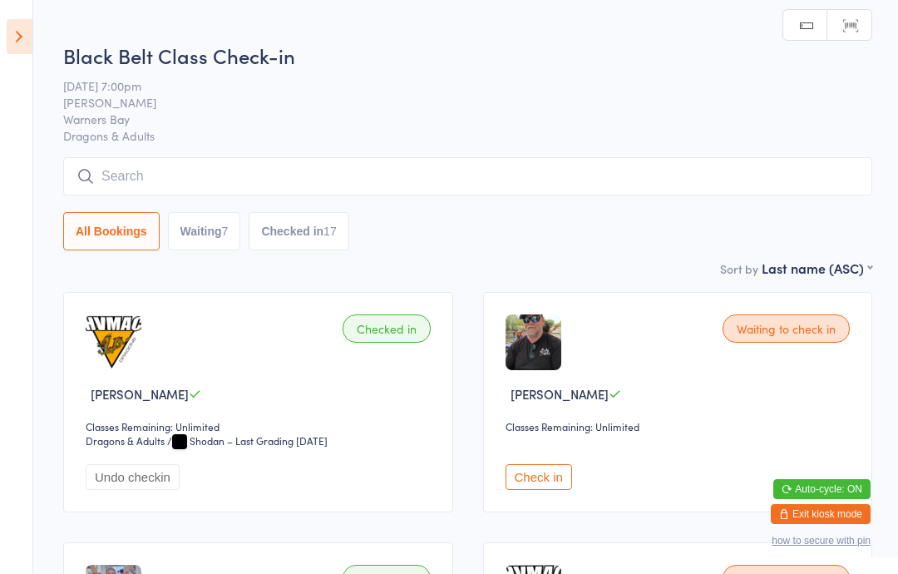
click at [263, 175] on input "search" at bounding box center [467, 176] width 809 height 38
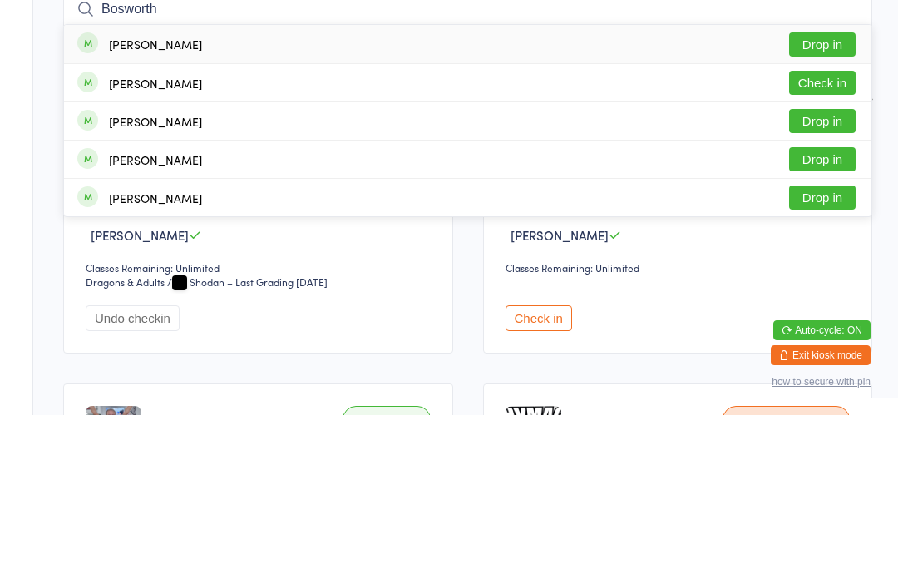
type input "Bosworth"
click at [836, 191] on button "Drop in" at bounding box center [822, 203] width 67 height 24
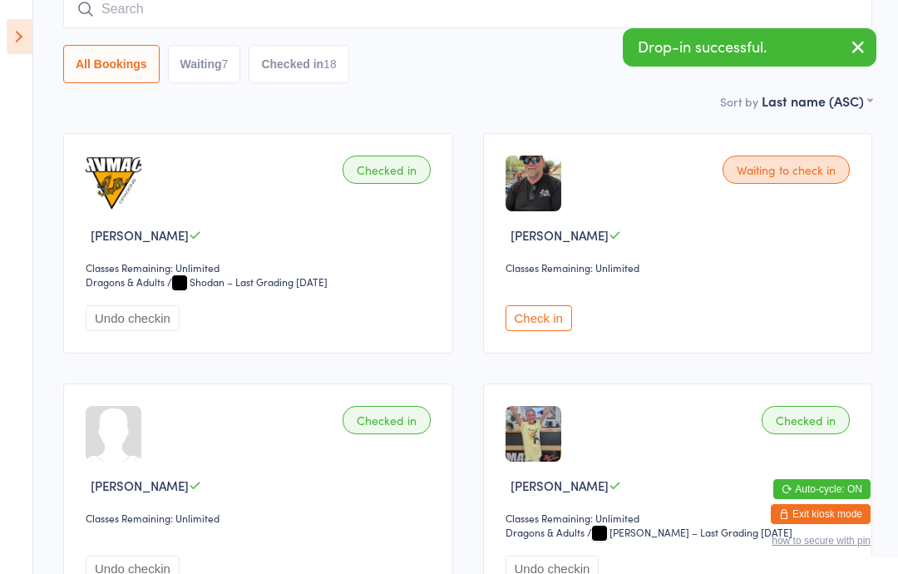
click at [631, 19] on input "search" at bounding box center [467, 9] width 809 height 38
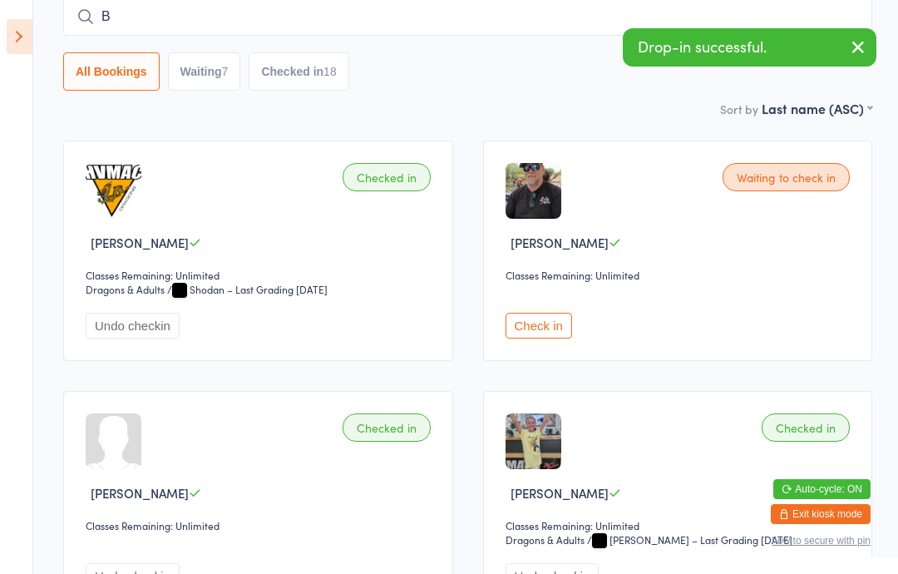
scroll to position [150, 0]
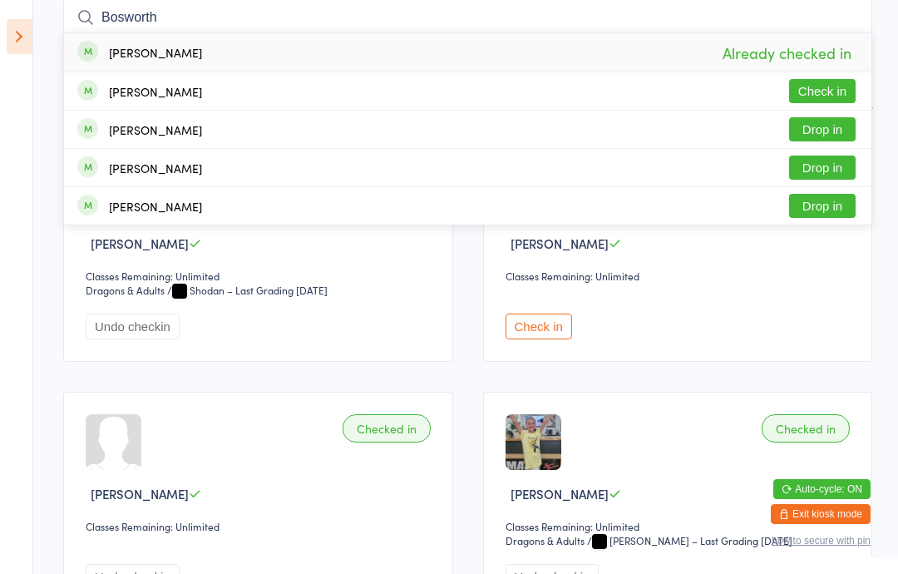
type input "Bosworth"
click at [834, 90] on button "Check in" at bounding box center [822, 91] width 67 height 24
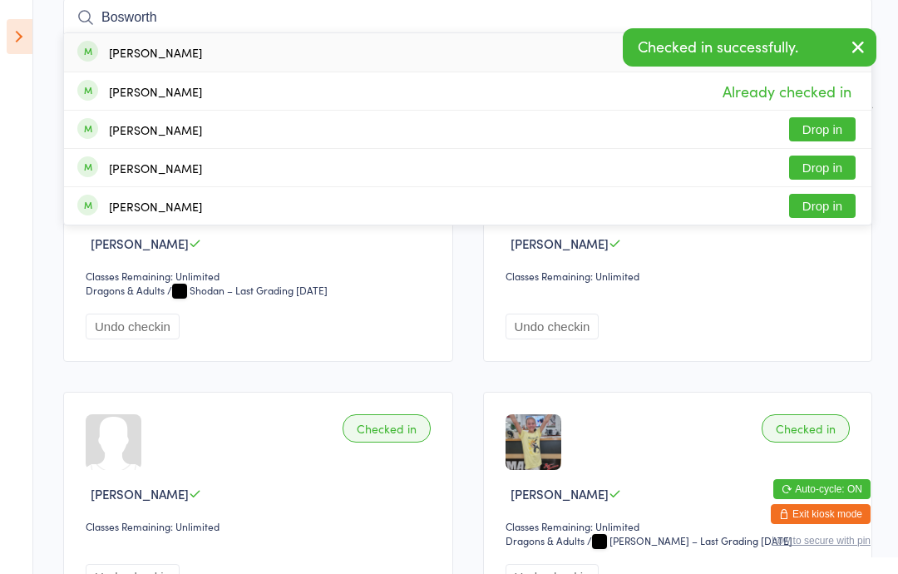
type input "Bosworth"
click at [840, 170] on button "Drop in" at bounding box center [822, 167] width 67 height 24
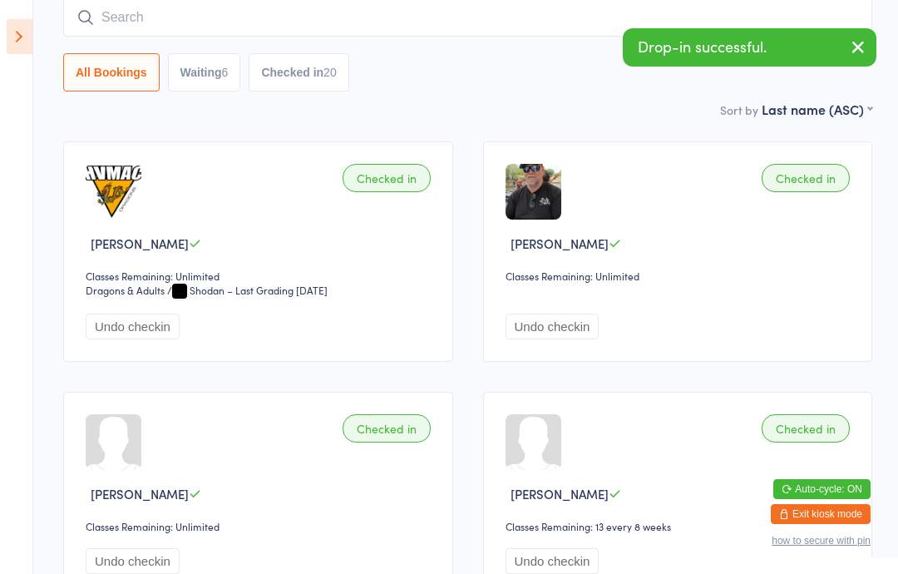
click at [476, 30] on input "search" at bounding box center [467, 17] width 809 height 38
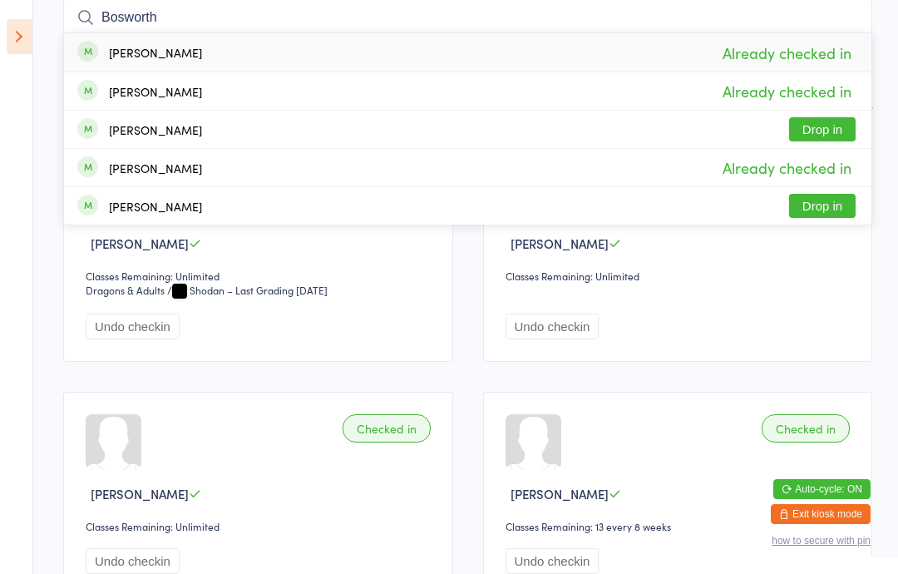
scroll to position [139, 0]
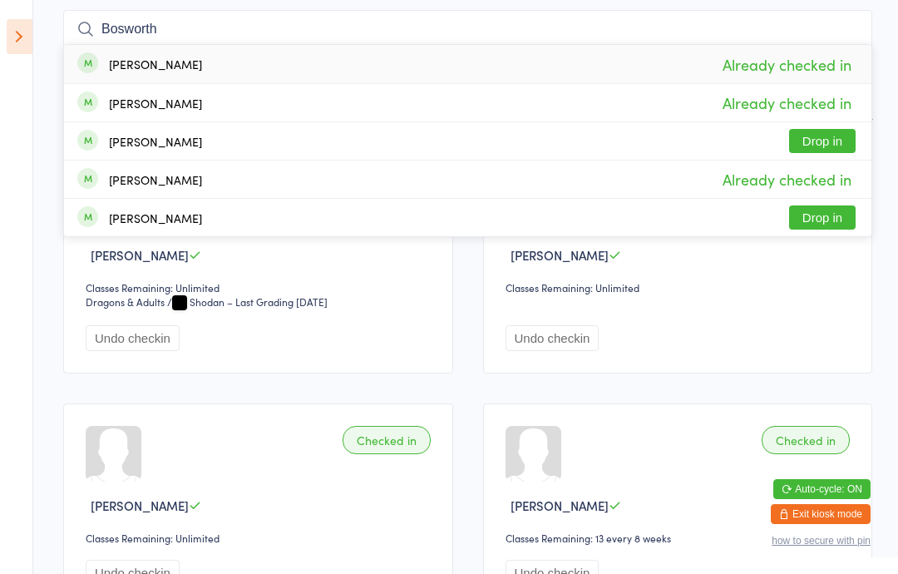
type input "Bosworth"
click at [834, 212] on button "Drop in" at bounding box center [822, 217] width 67 height 24
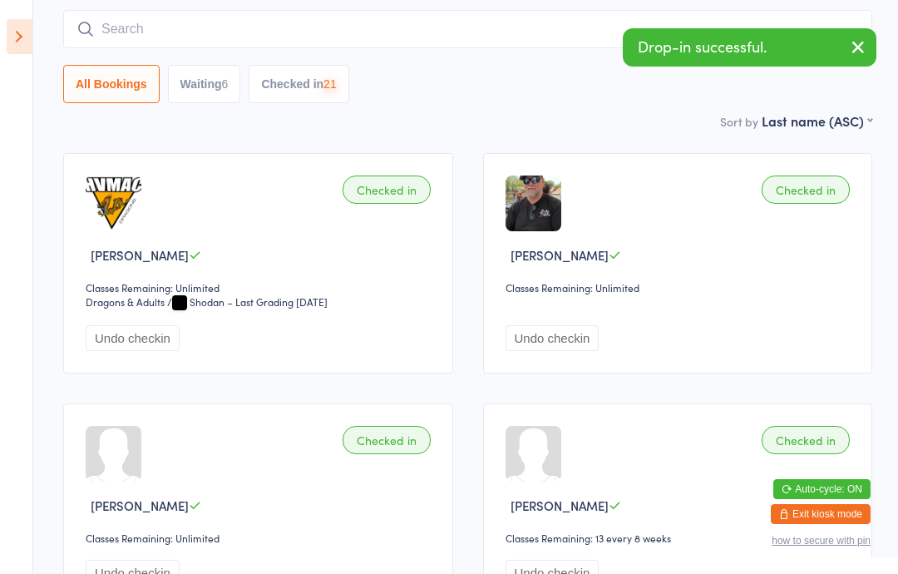
click at [11, 36] on icon at bounding box center [20, 36] width 26 height 35
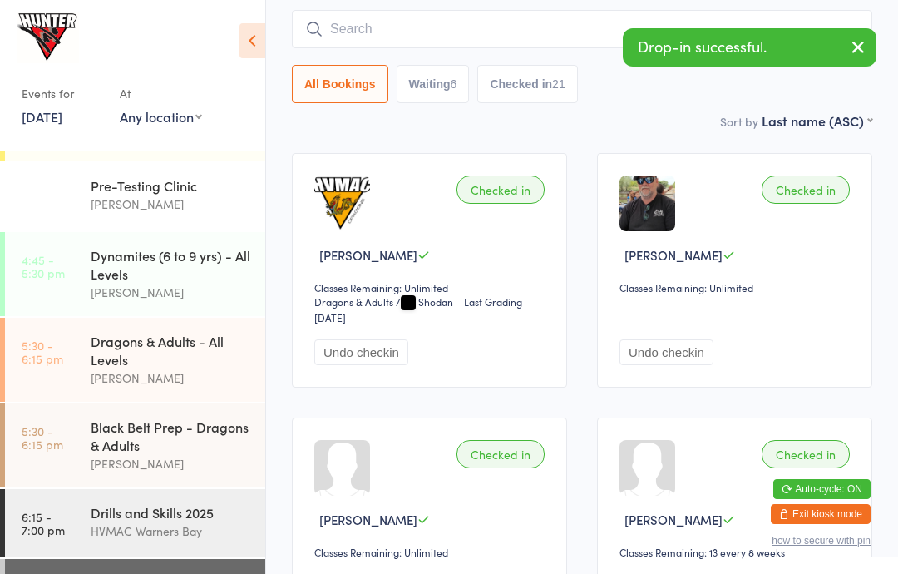
click at [199, 505] on div "Drills and Skills 2025 HVMAC [GEOGRAPHIC_DATA]" at bounding box center [178, 522] width 175 height 66
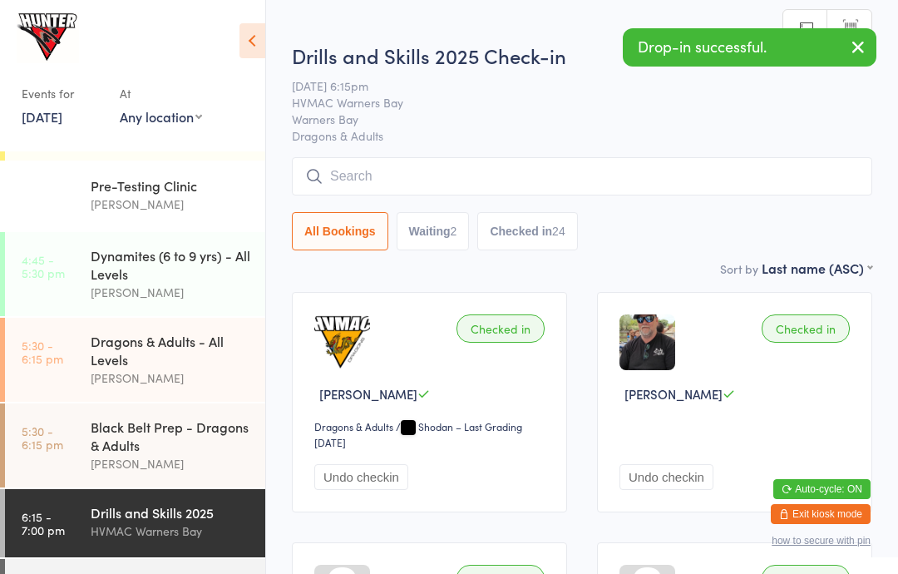
click at [254, 24] on icon at bounding box center [252, 40] width 26 height 35
